Goal: Task Accomplishment & Management: Manage account settings

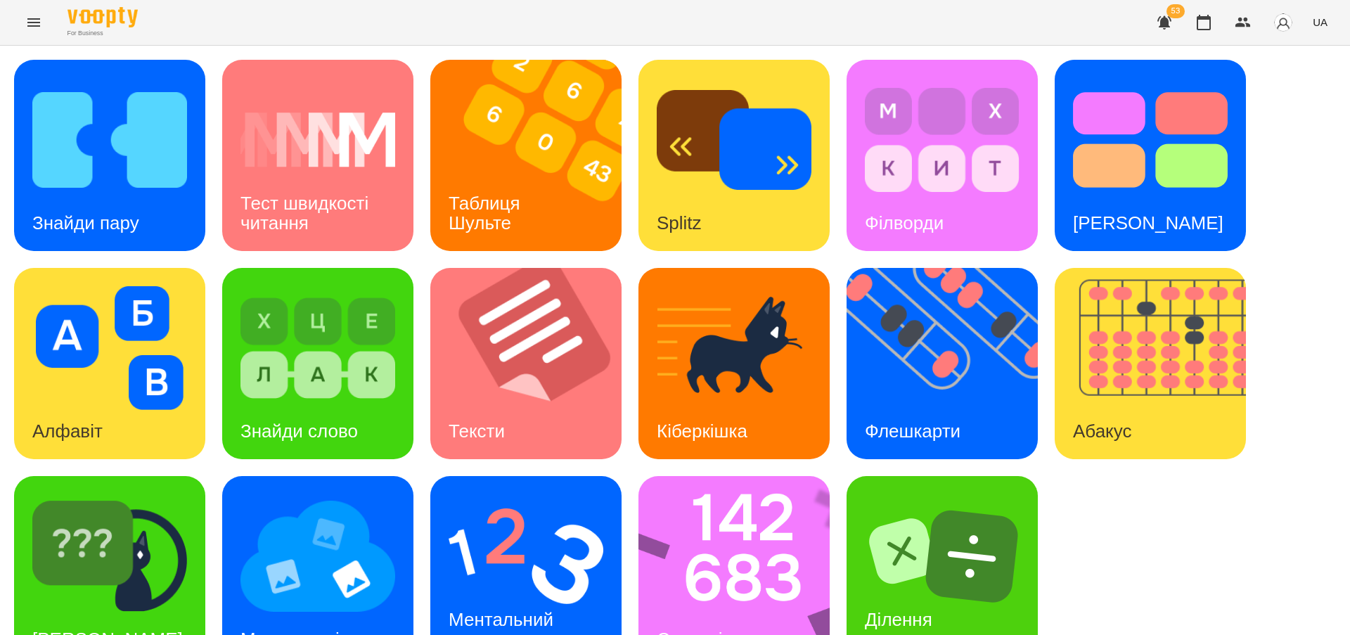
scroll to position [46, 0]
click at [477, 420] on h3 "Тексти" at bounding box center [476, 430] width 56 height 21
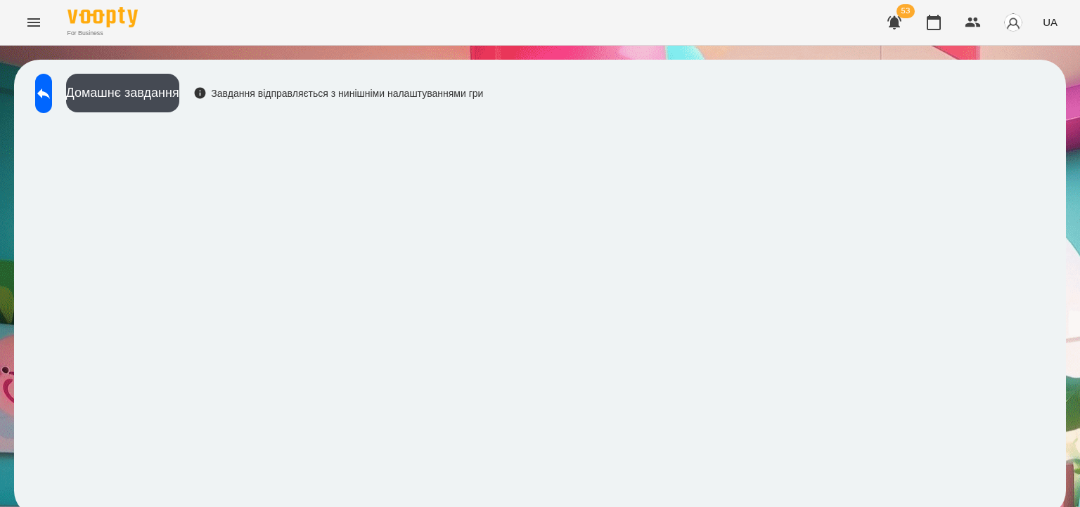
scroll to position [8, 0]
click at [50, 89] on icon at bounding box center [43, 94] width 13 height 11
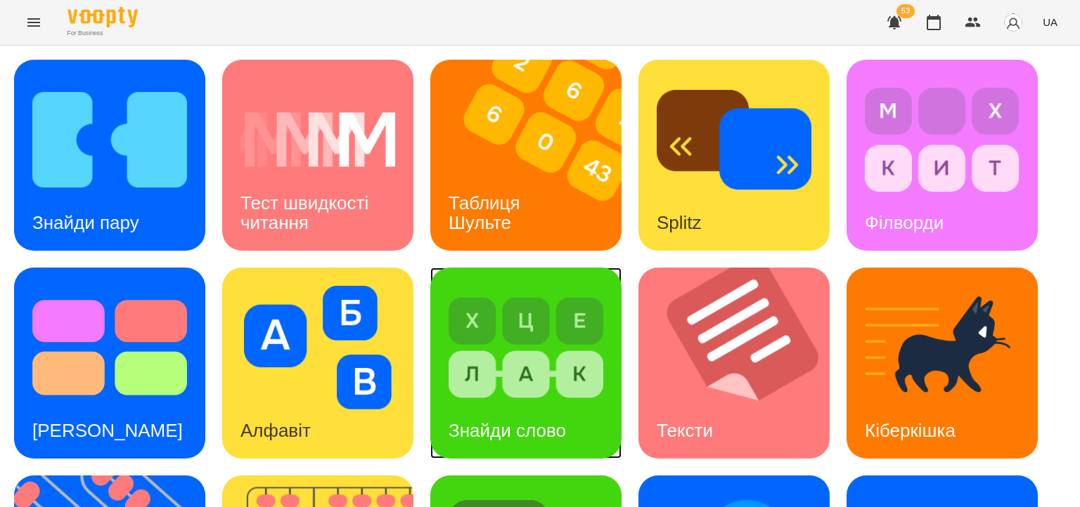
click at [524, 420] on h3 "Знайди слово" at bounding box center [506, 430] width 117 height 21
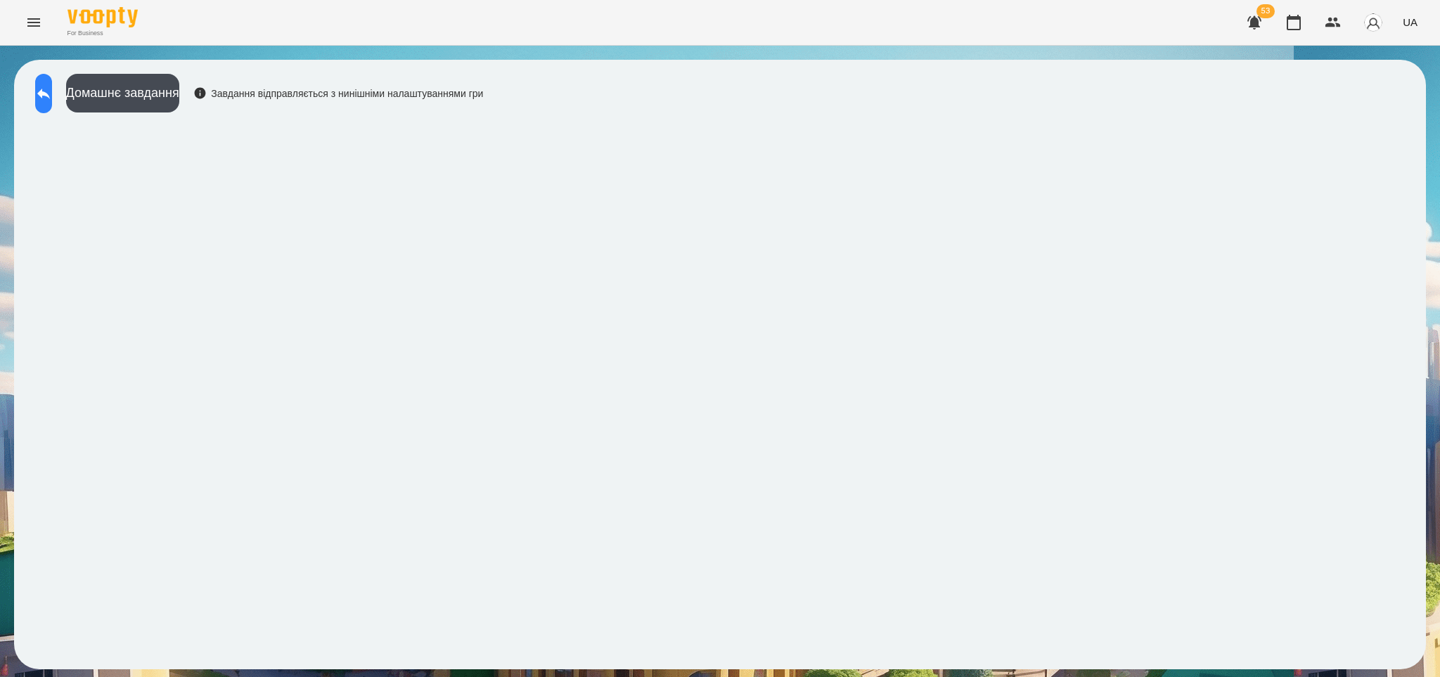
click at [52, 87] on icon at bounding box center [43, 93] width 17 height 17
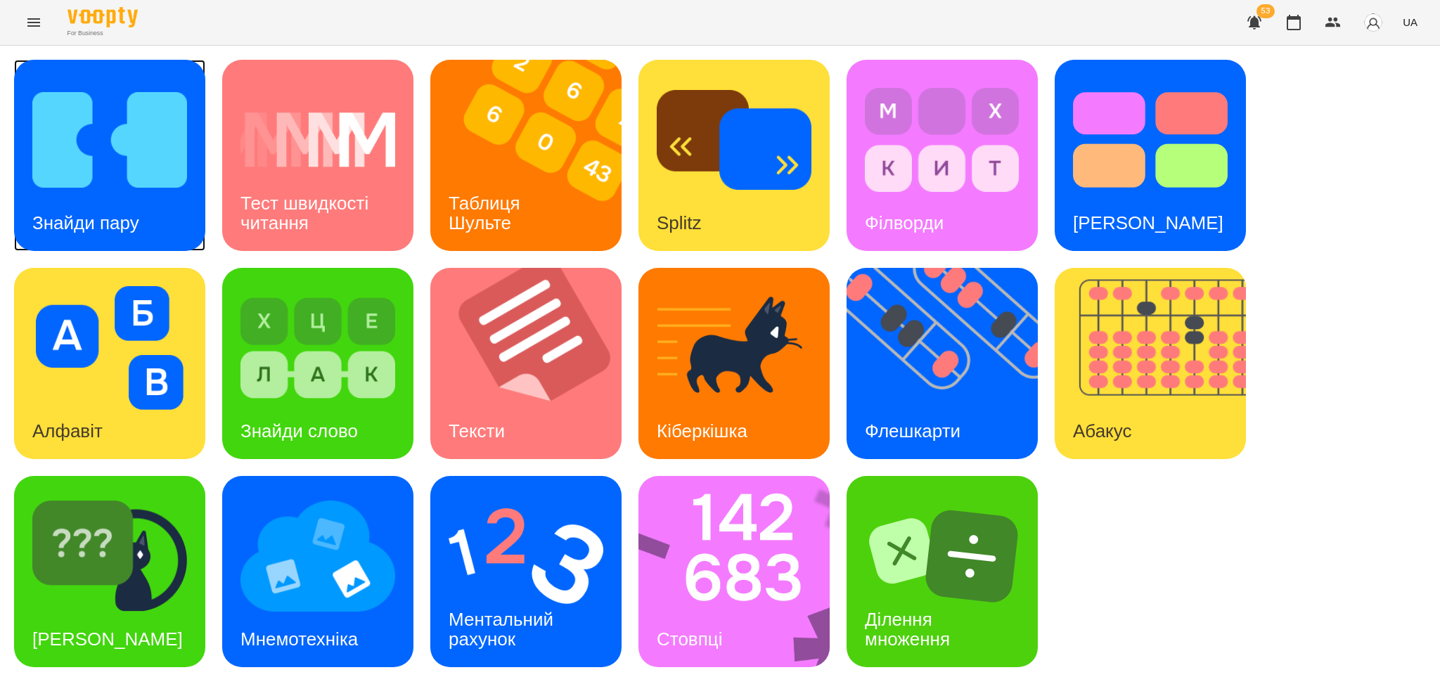
click at [115, 197] on div "Знайди пару" at bounding box center [85, 223] width 143 height 56
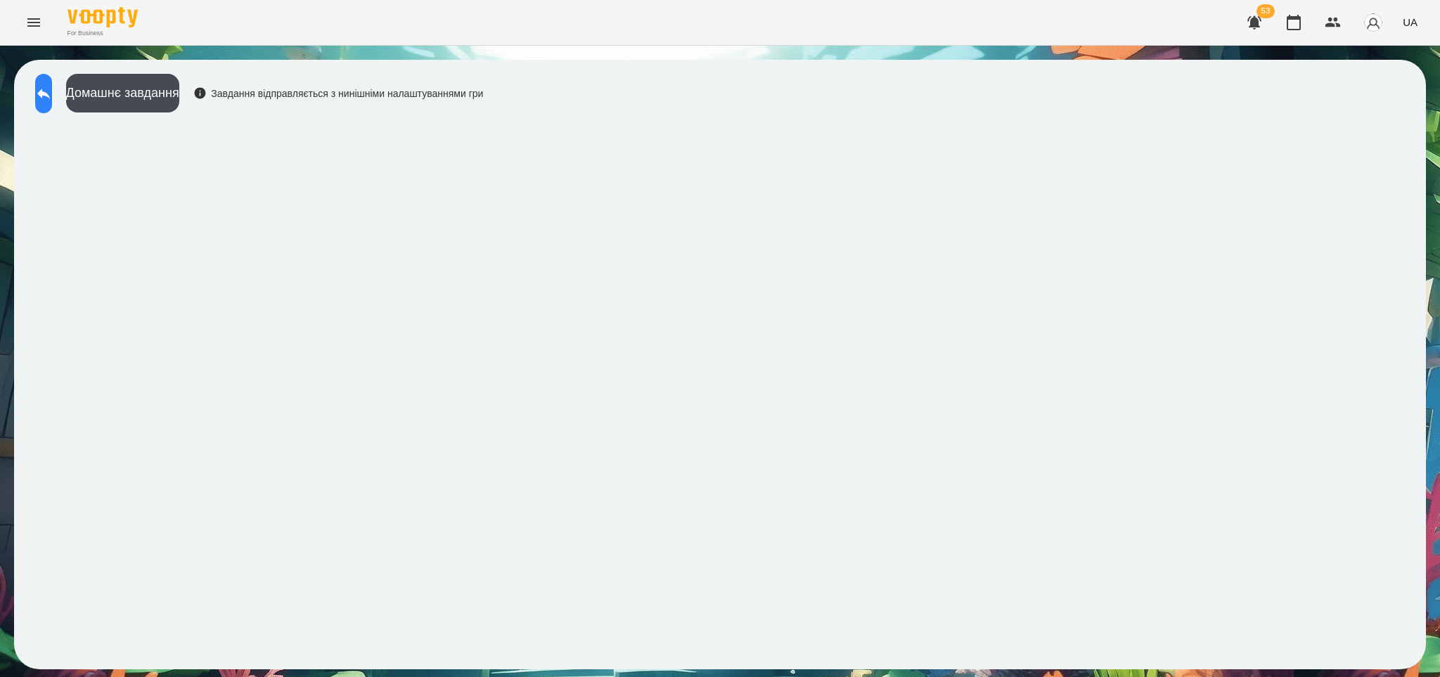
click at [50, 94] on icon at bounding box center [43, 94] width 13 height 11
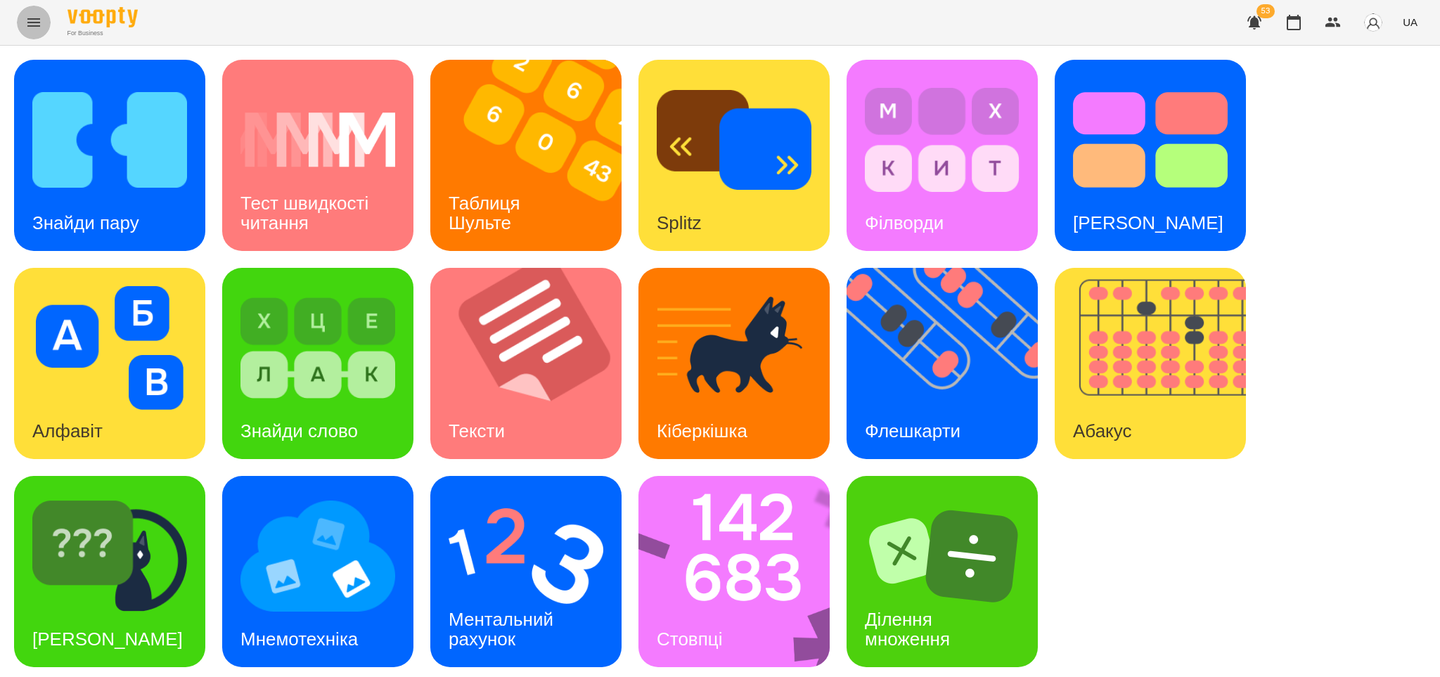
click at [34, 22] on icon "Menu" at bounding box center [33, 22] width 13 height 8
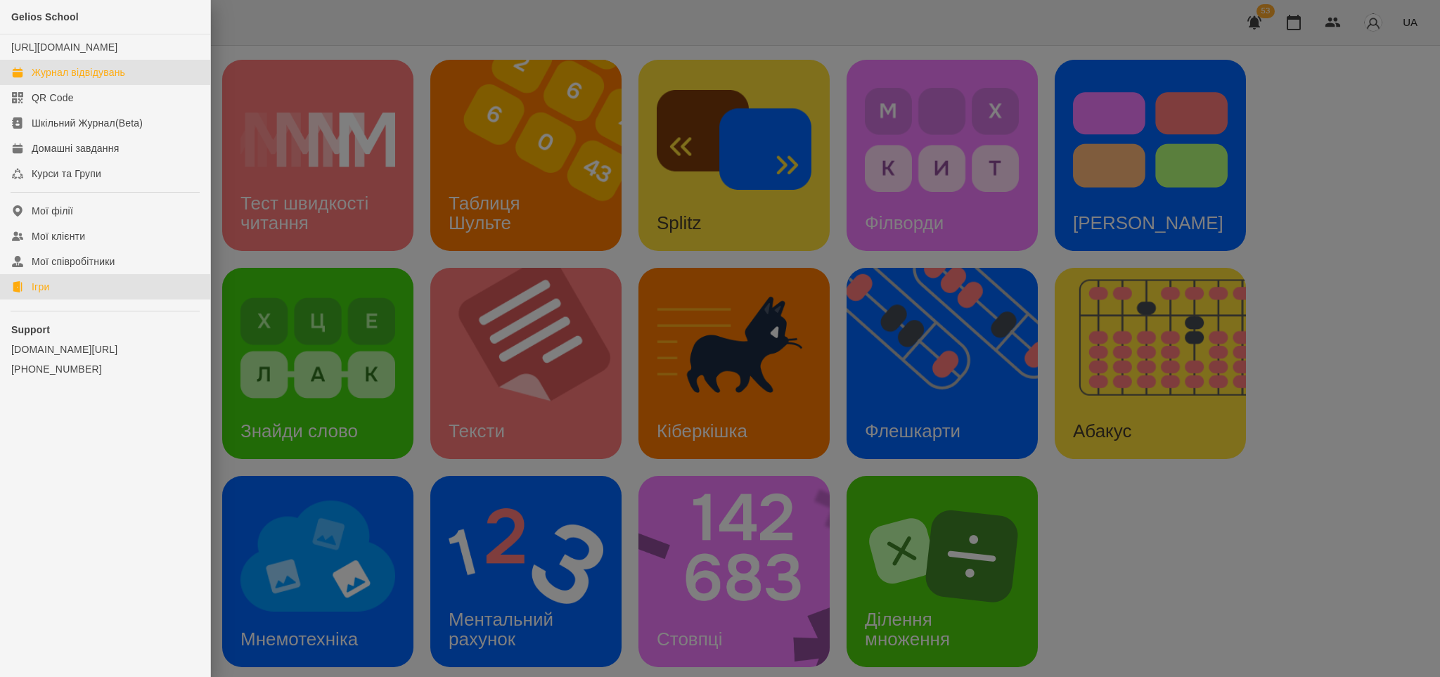
click at [72, 79] on div "Журнал відвідувань" at bounding box center [78, 72] width 93 height 14
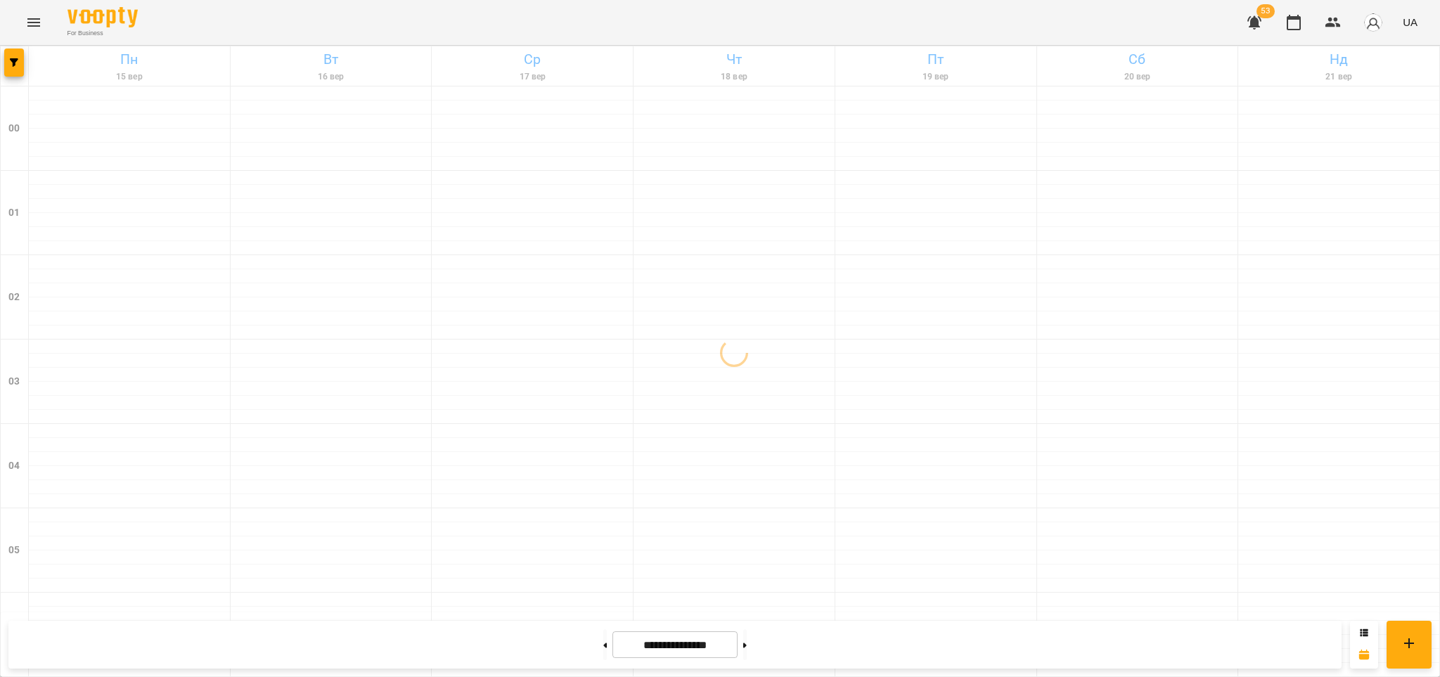
scroll to position [1496, 0]
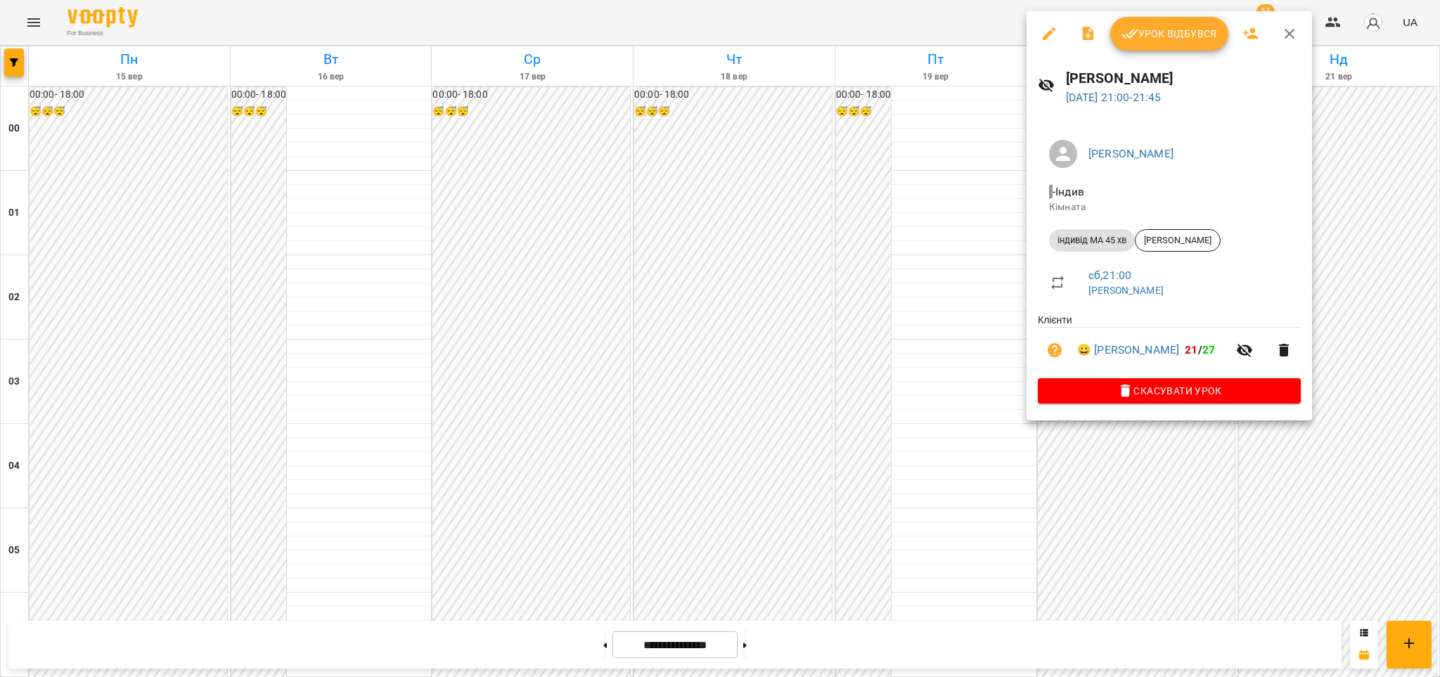
click at [1167, 35] on span "Урок відбувся" at bounding box center [1169, 33] width 96 height 17
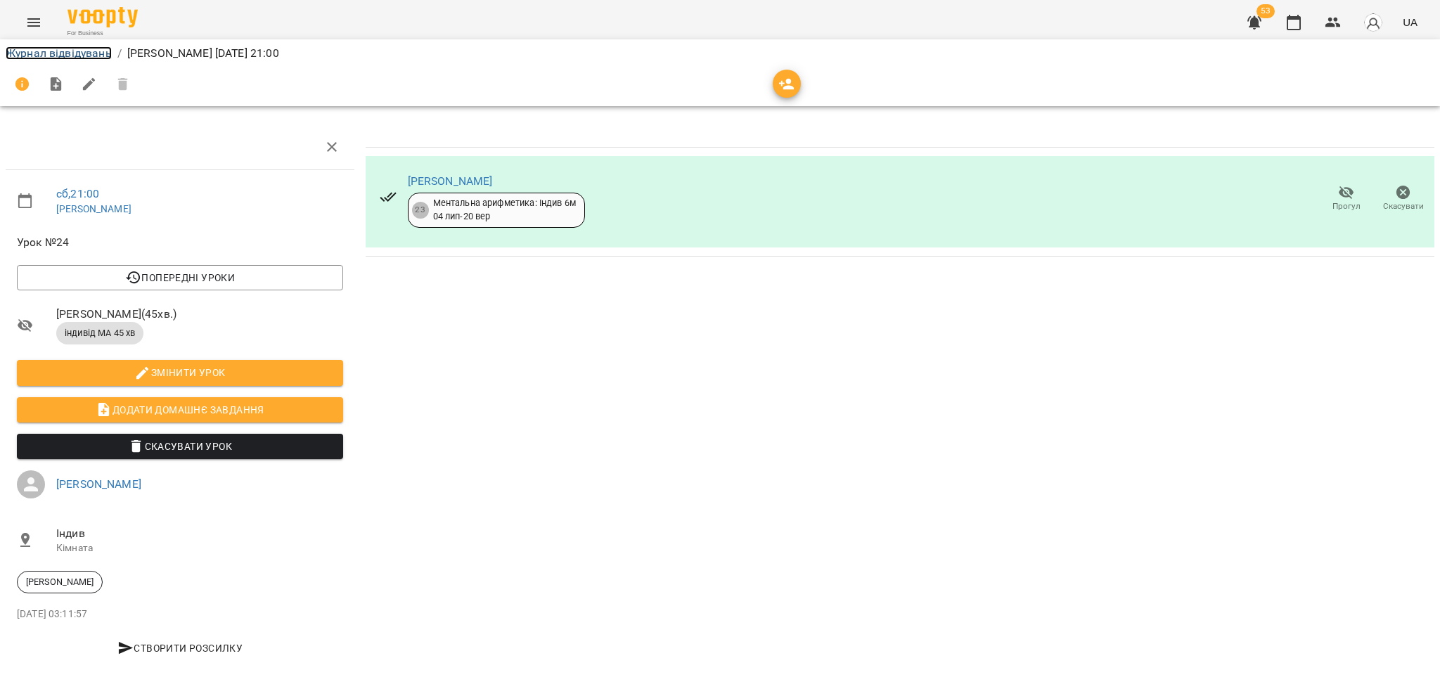
click at [88, 53] on link "Журнал відвідувань" at bounding box center [59, 52] width 106 height 13
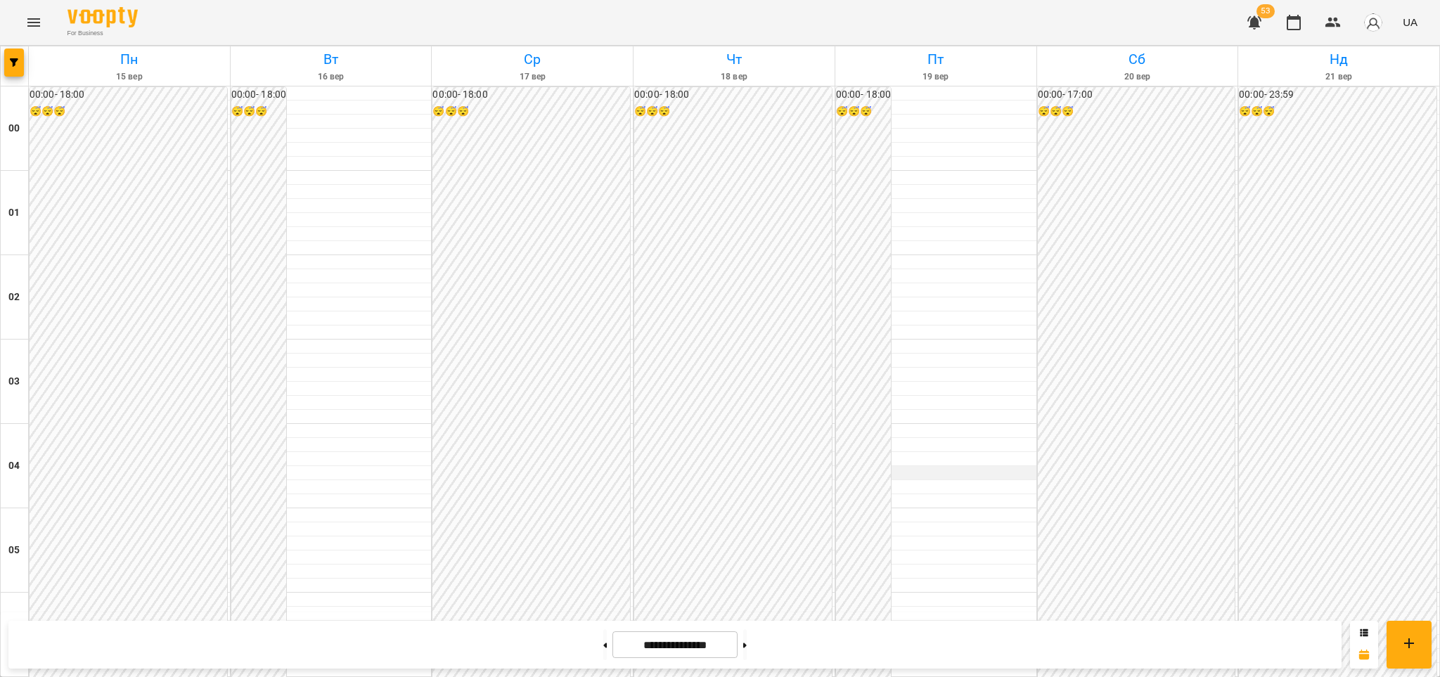
scroll to position [1496, 0]
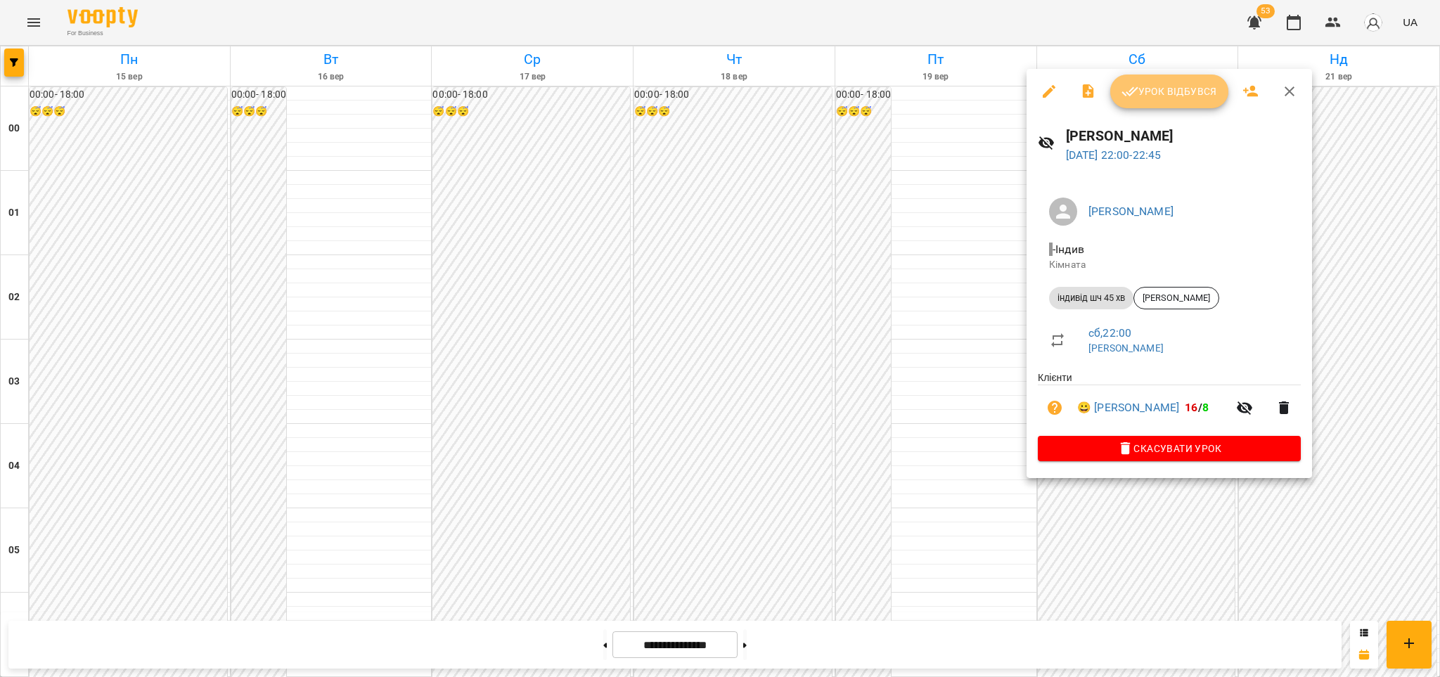
click at [1158, 90] on span "Урок відбувся" at bounding box center [1169, 91] width 96 height 17
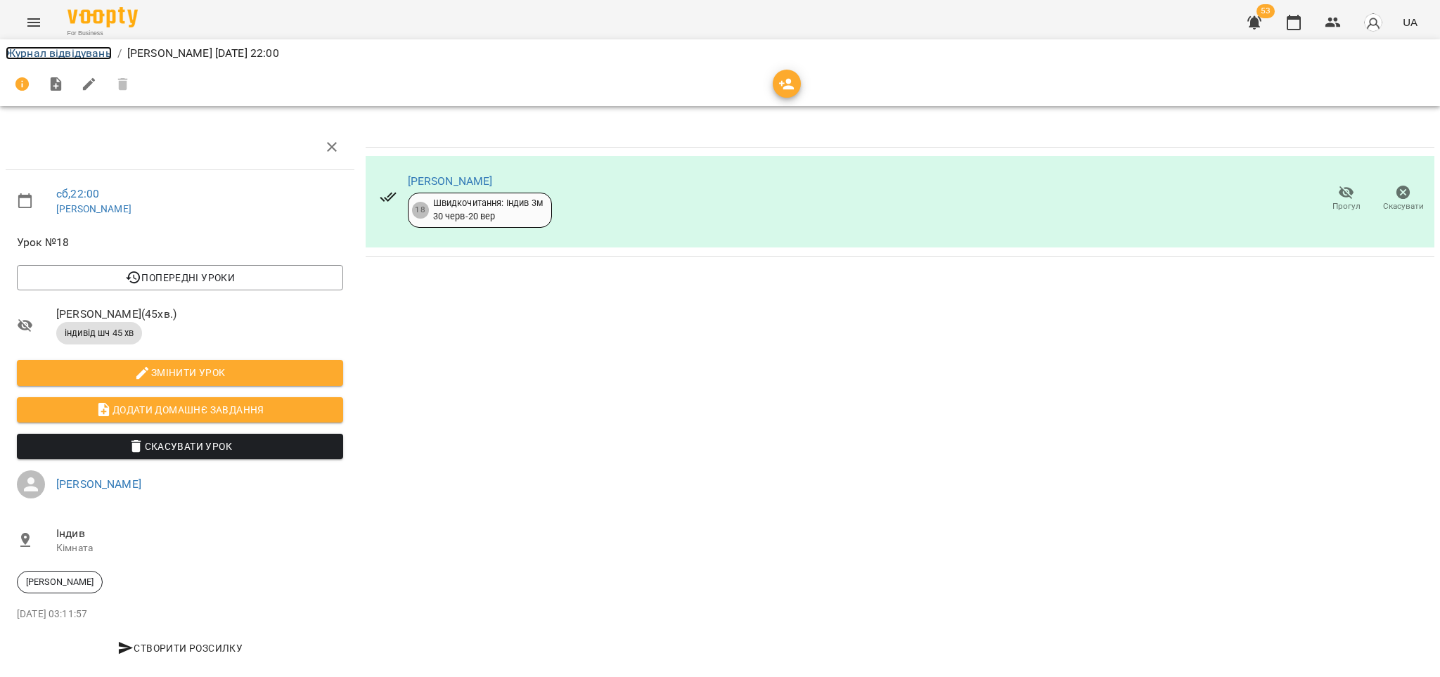
click at [89, 55] on link "Журнал відвідувань" at bounding box center [59, 52] width 106 height 13
